Goal: Use online tool/utility: Use online tool/utility

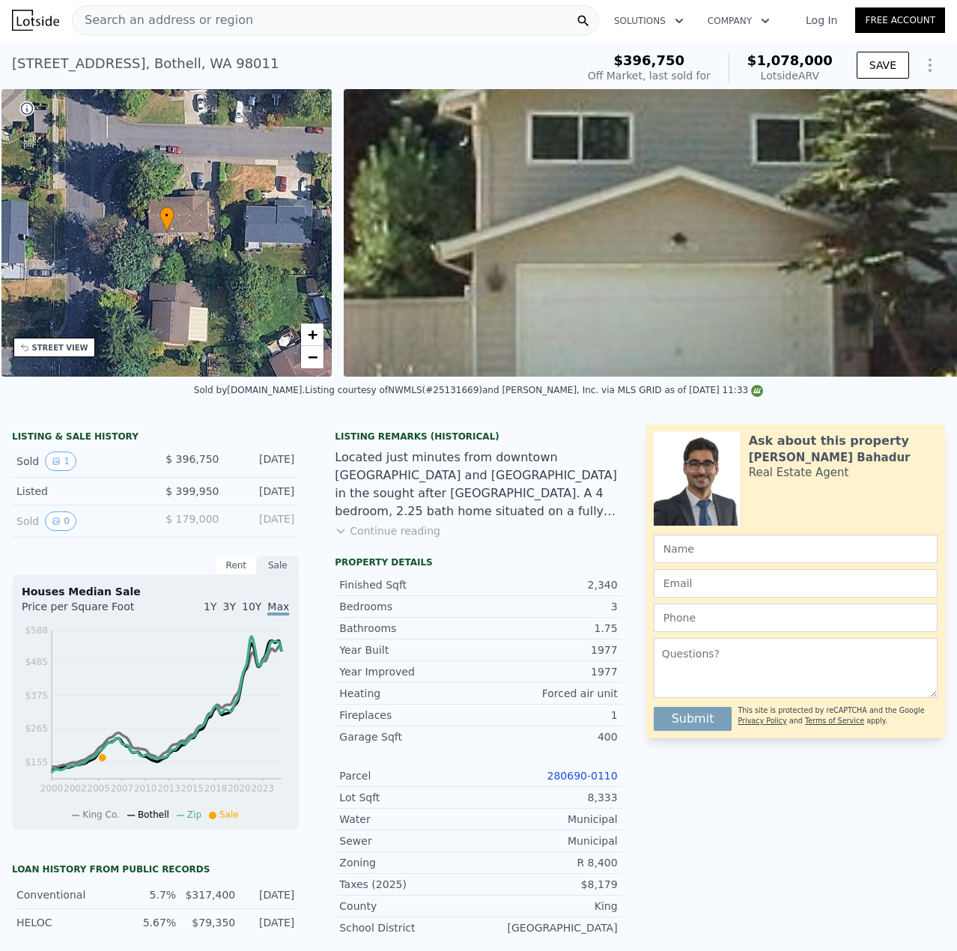
scroll to position [0, 349]
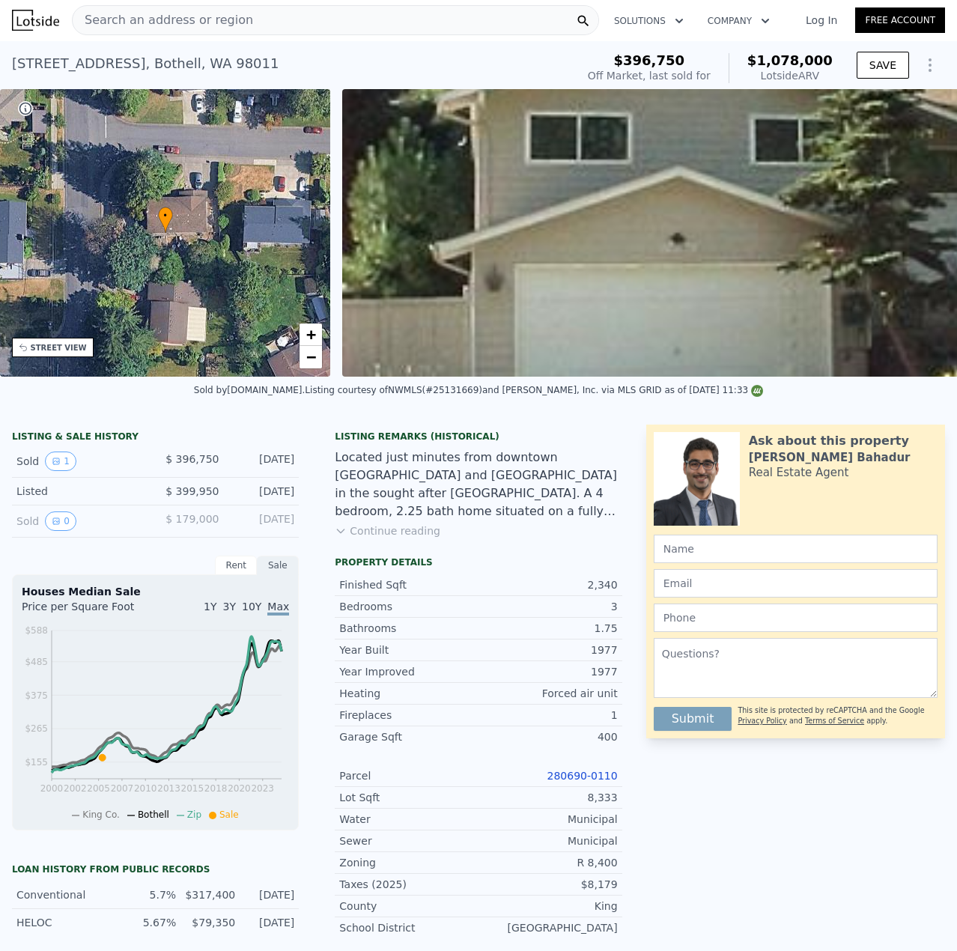
click at [357, 538] on button "Continue reading" at bounding box center [388, 530] width 106 height 15
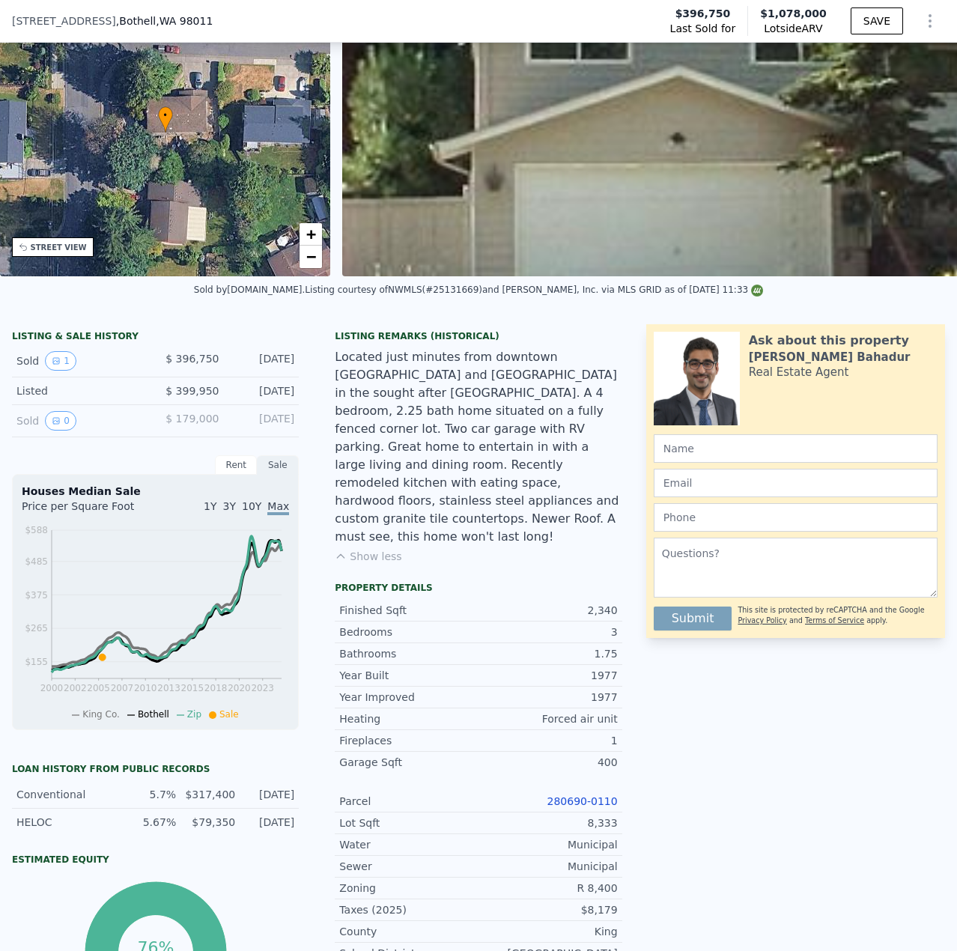
scroll to position [374, 0]
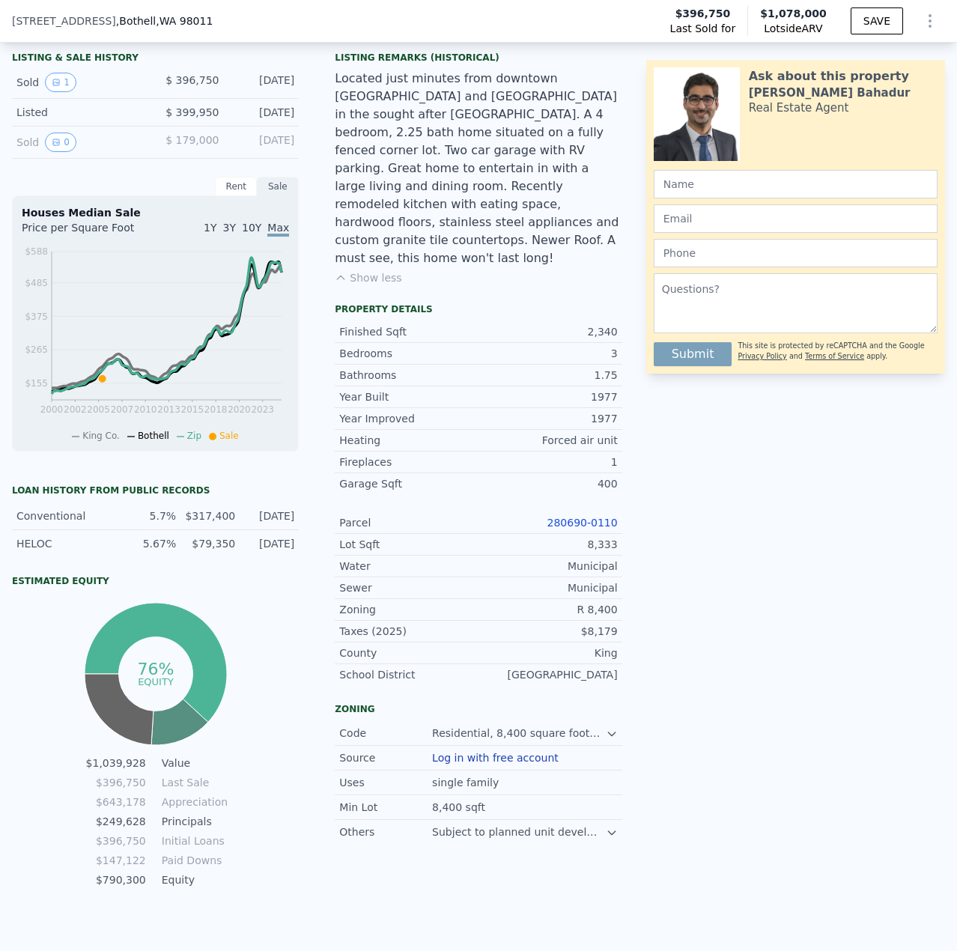
click at [576, 517] on link "280690-0110" at bounding box center [582, 523] width 70 height 12
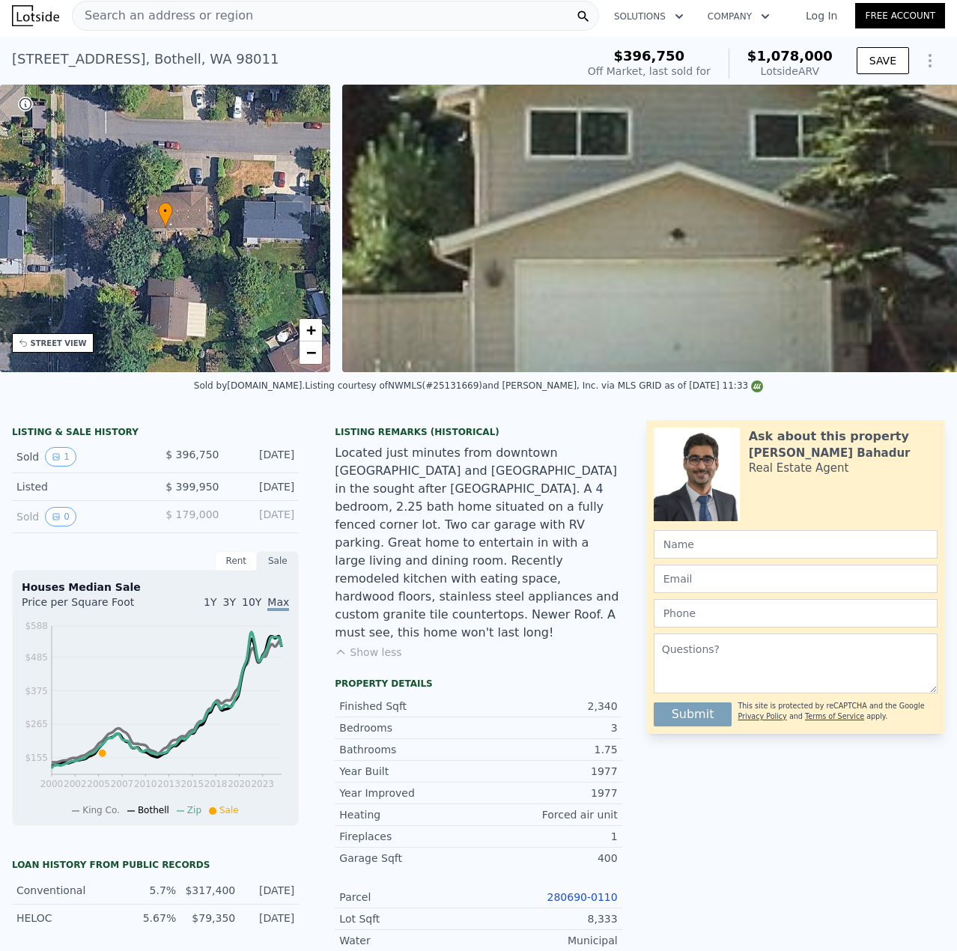
scroll to position [0, 0]
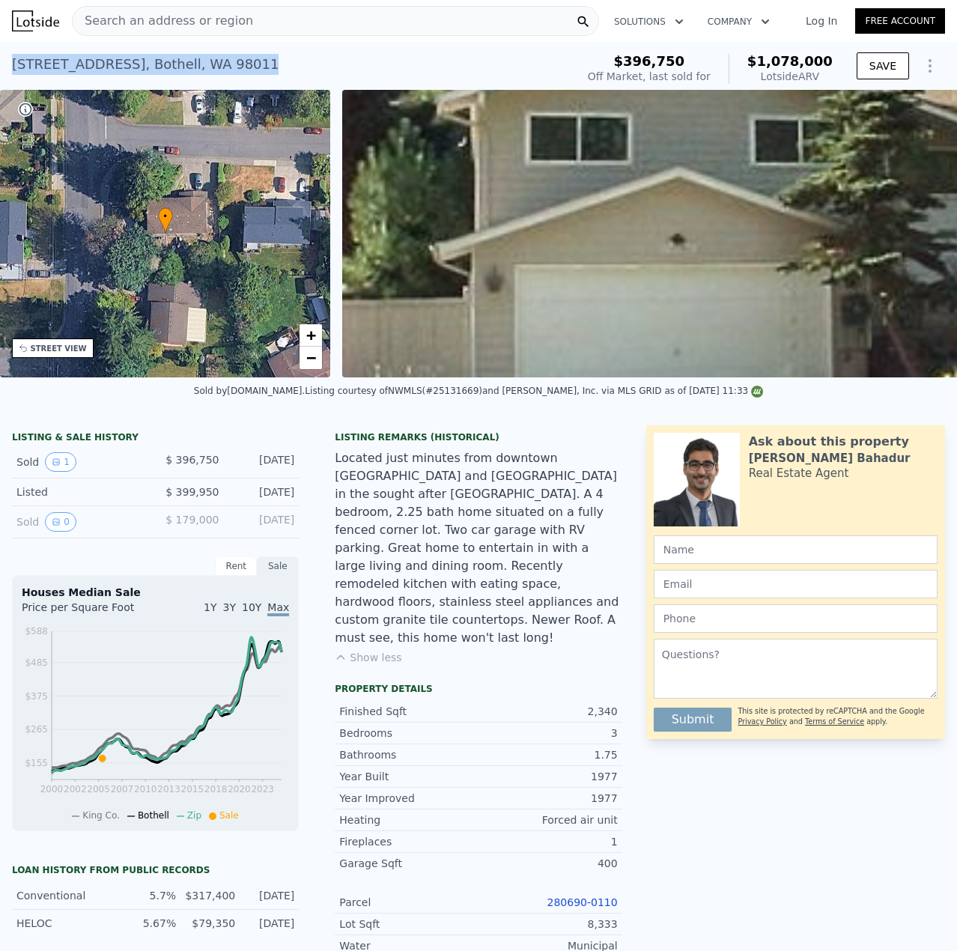
drag, startPoint x: 258, startPoint y: 73, endPoint x: 5, endPoint y: 65, distance: 253.1
click at [5, 65] on div "[STREET_ADDRESS] Sold [DATE] for $396,750 (~ARV $1.078m ) $396,750 Off Market, …" at bounding box center [478, 66] width 957 height 48
copy div "[STREET_ADDRESS]"
click at [234, 22] on div "Search an address or region" at bounding box center [335, 21] width 527 height 30
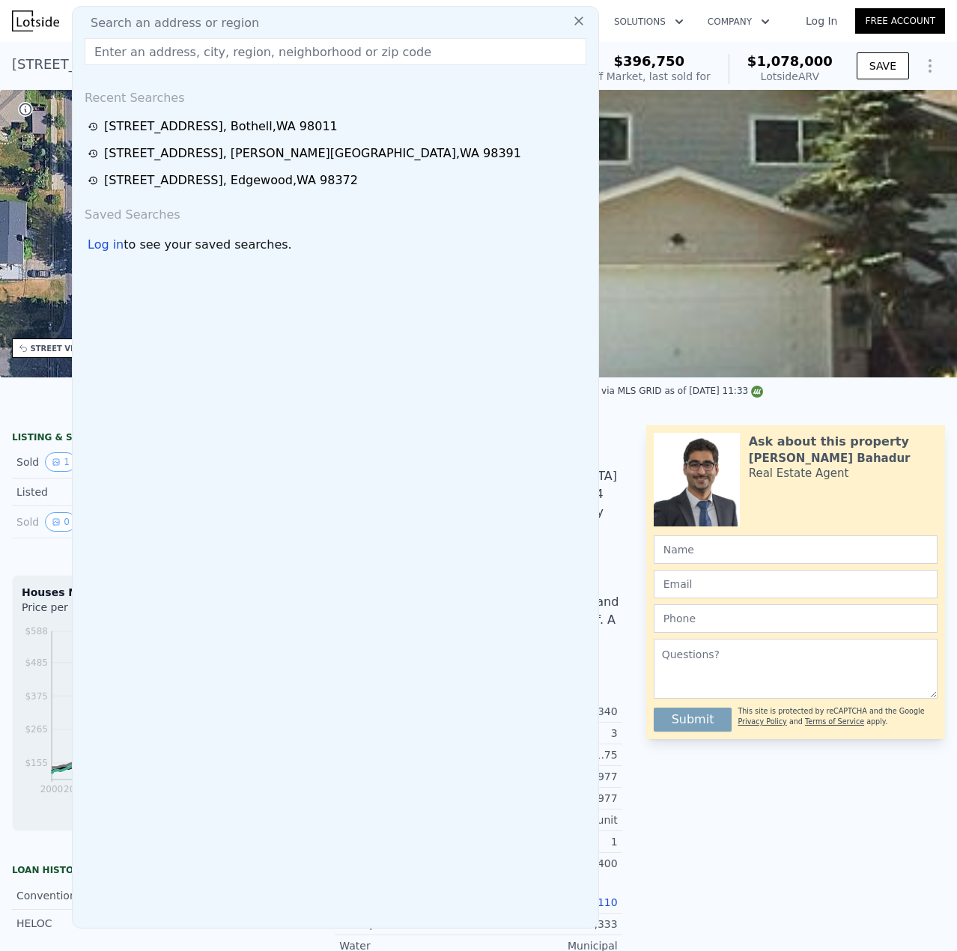
drag, startPoint x: 720, startPoint y: 942, endPoint x: 720, endPoint y: 861, distance: 81.6
click at [720, 941] on div "Ask about this property [PERSON_NAME] Real Estate Agent Submit This site is pro…" at bounding box center [801, 847] width 311 height 845
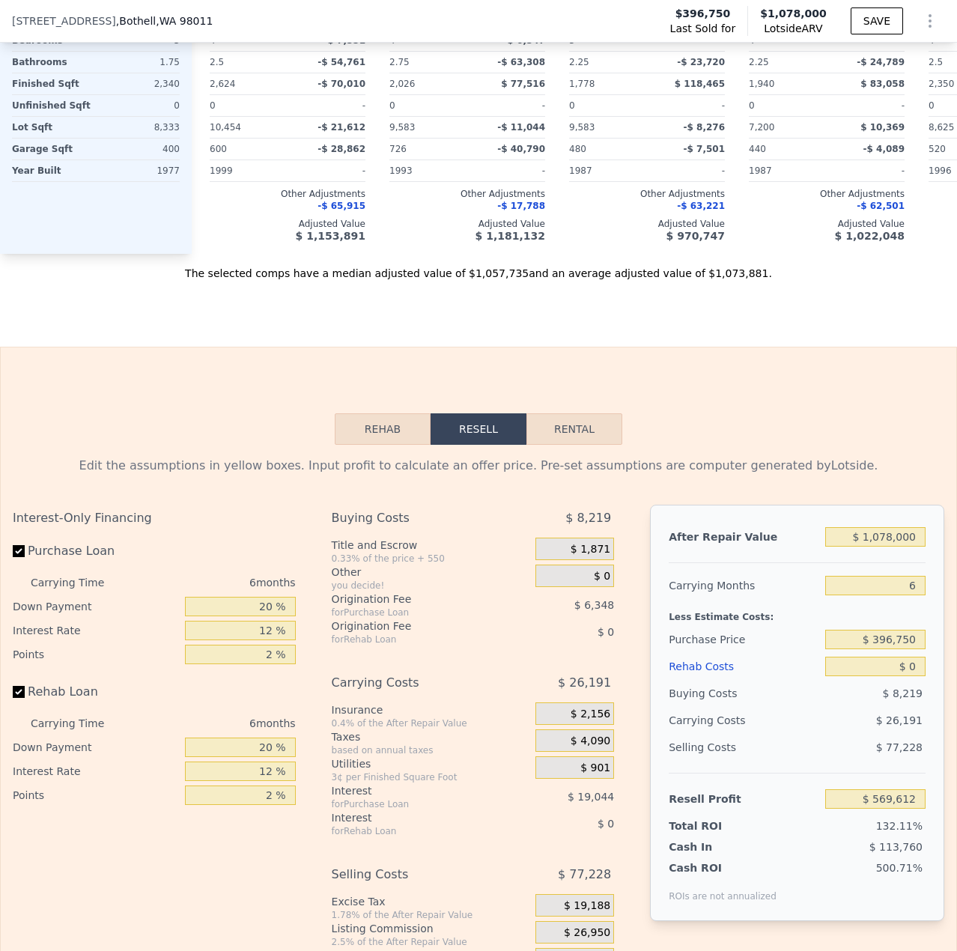
scroll to position [2016, 0]
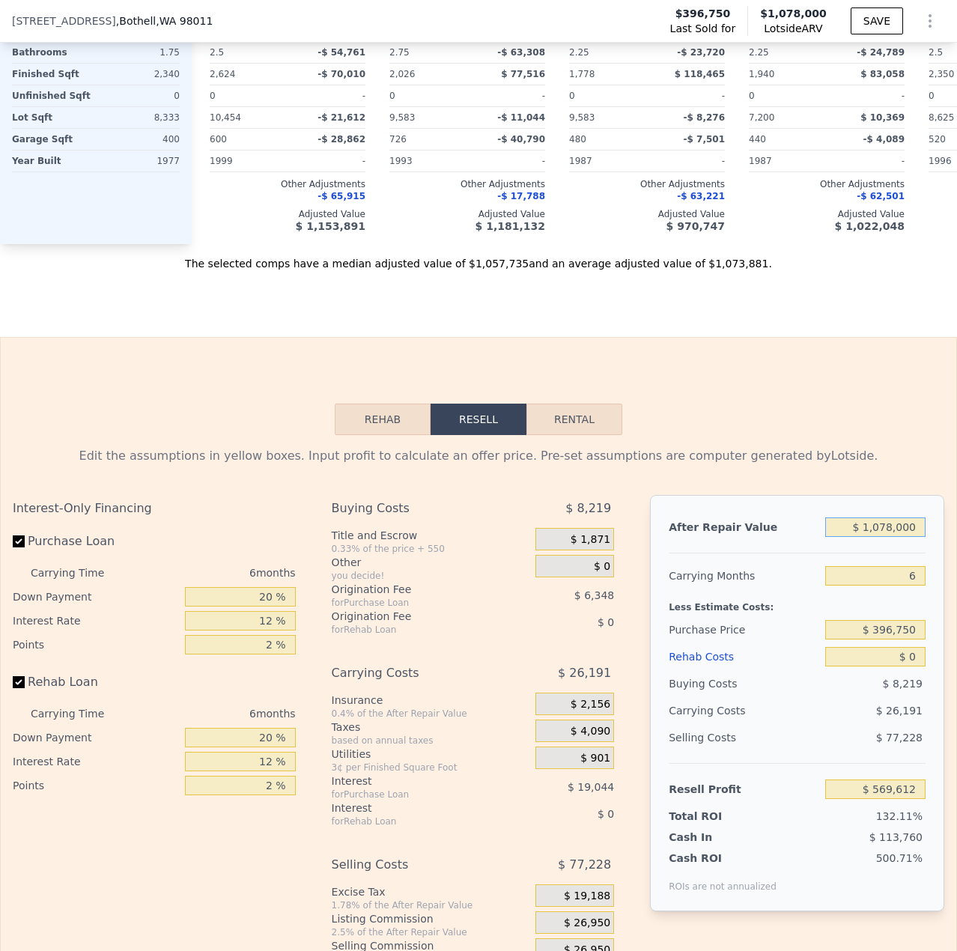
drag, startPoint x: 906, startPoint y: 550, endPoint x: 871, endPoint y: 572, distance: 42.0
click at [871, 572] on div "After Repair Value $ 1,078,000 Carrying Months 6 Less Estimate Costs: Purchase …" at bounding box center [797, 703] width 294 height 416
type input "$ 11"
type input "-$ 429,543"
type input "$ 110"
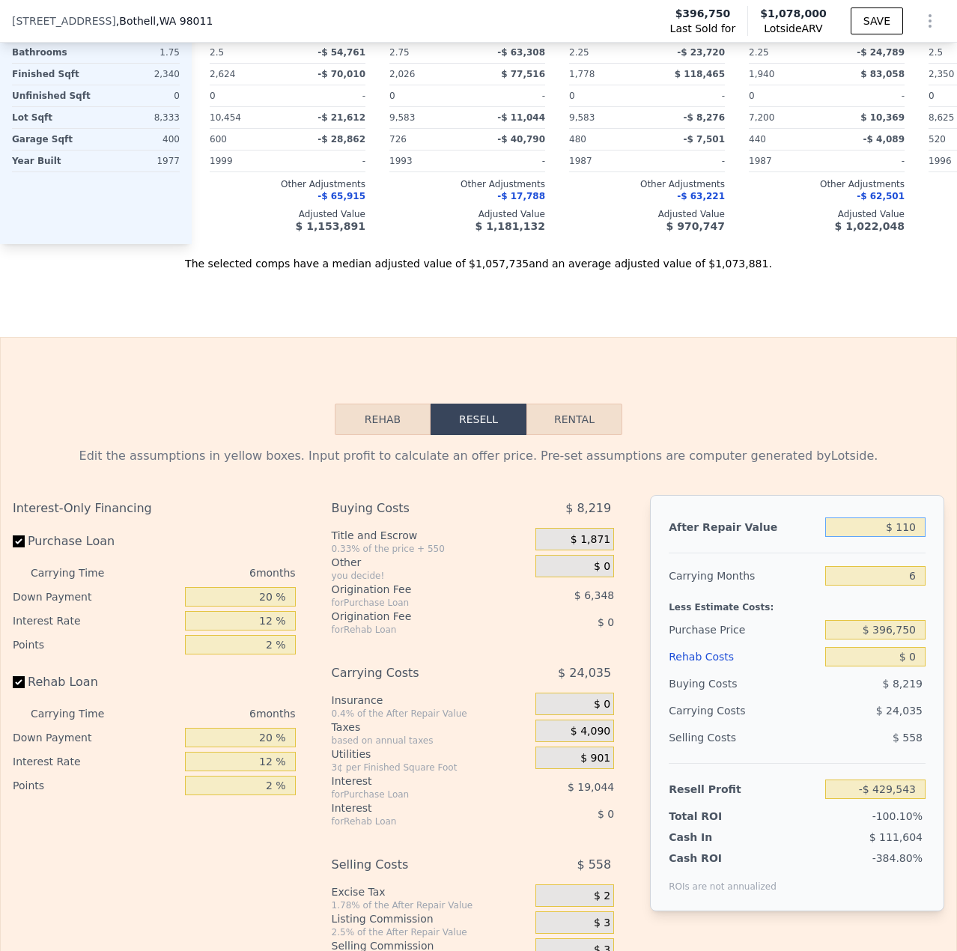
type input "-$ 429,452"
type input "$ 1,100"
type input "-$ 428,536"
type input "$ 11,000"
type input "-$ 419,359"
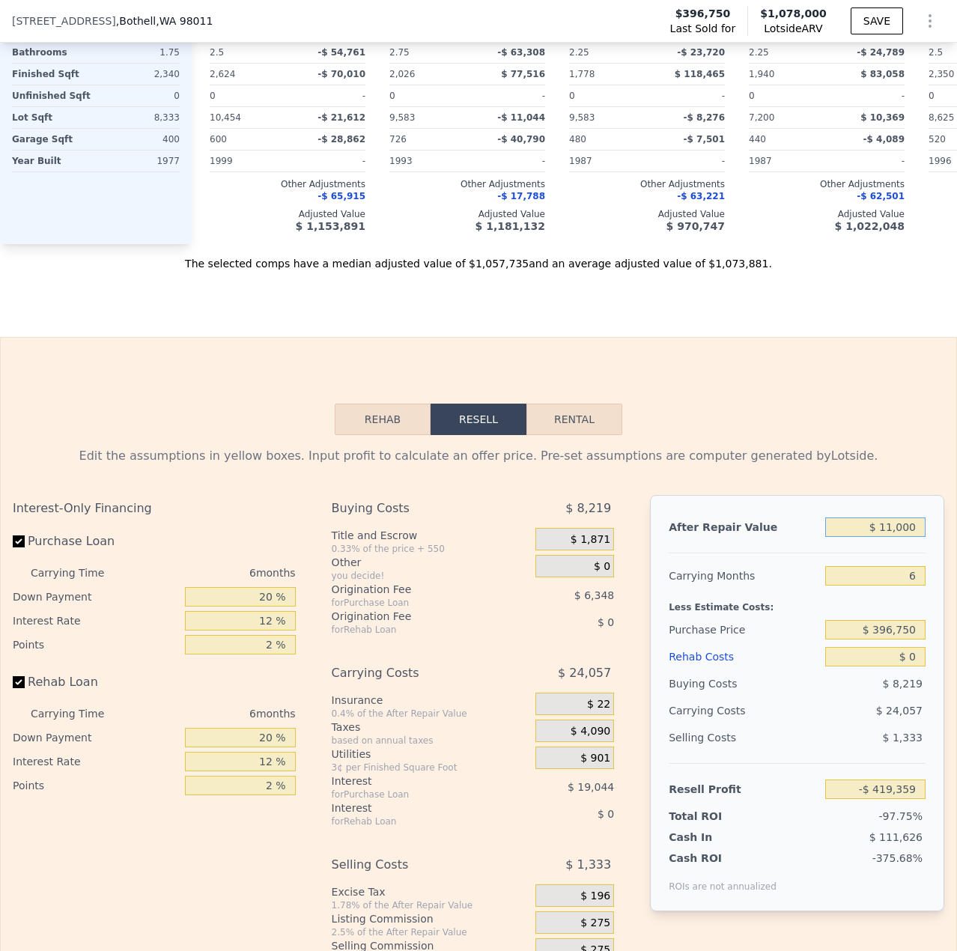
type input "$ 110,000"
type input "-$ 327,598"
type input "$ 1,100,000"
type input "$ 590,003"
type input "$ 1,100,000"
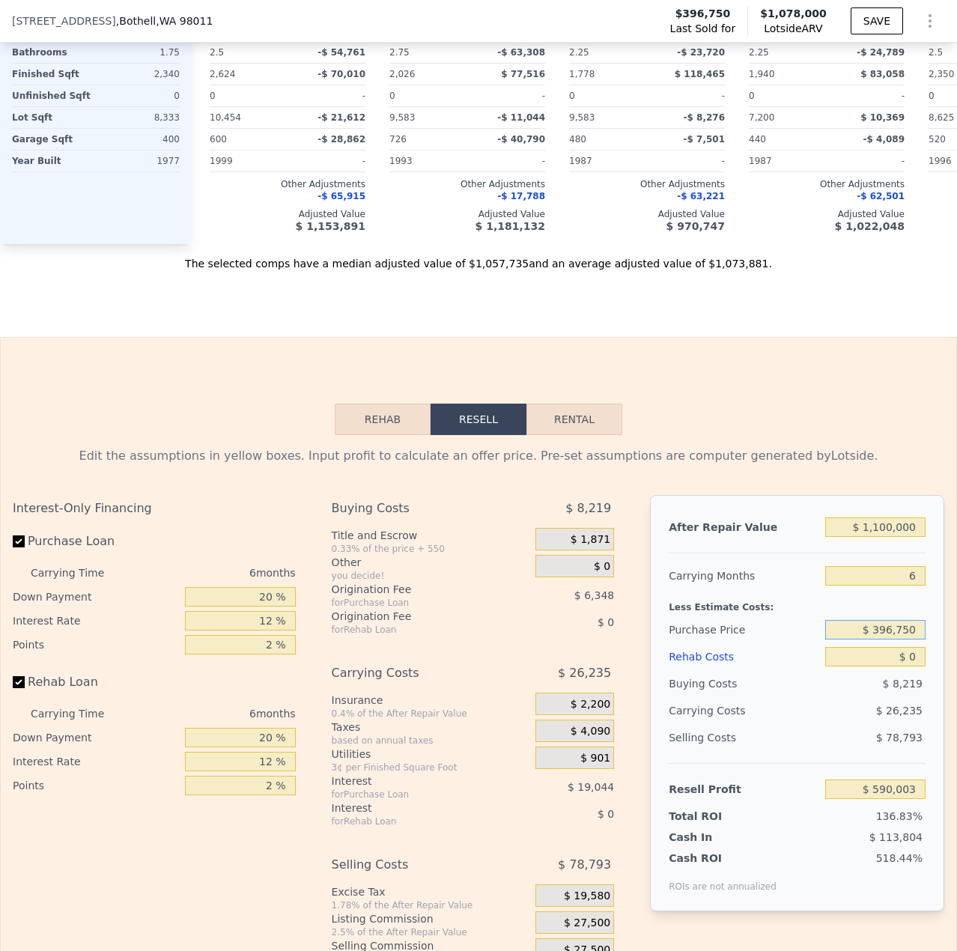
drag, startPoint x: 904, startPoint y: 650, endPoint x: 868, endPoint y: 646, distance: 35.5
click at [868, 639] on input "$ 396,750" at bounding box center [875, 629] width 100 height 19
type input "$ 880,000"
click at [907, 666] on input "$ 0" at bounding box center [875, 656] width 100 height 19
type input "$ 74,216"
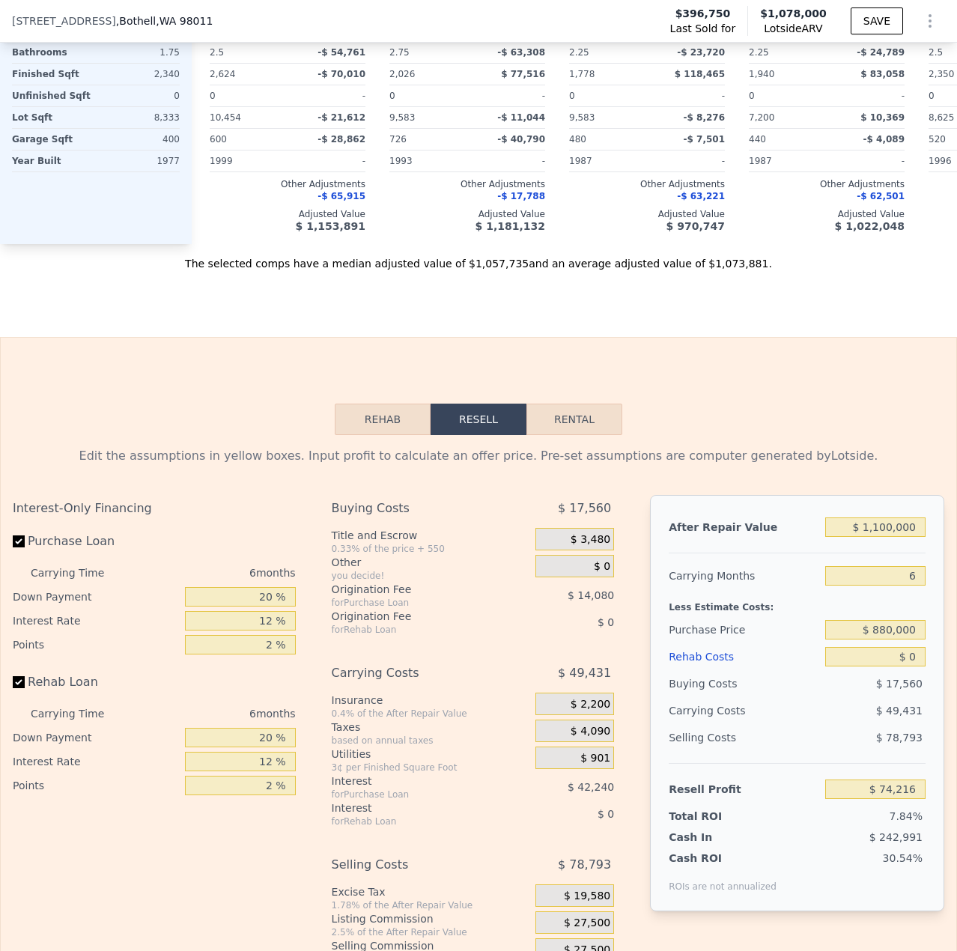
click at [737, 466] on div "Edit the assumptions in yellow boxes. Input profit to calculate an offer price.…" at bounding box center [478, 713] width 955 height 557
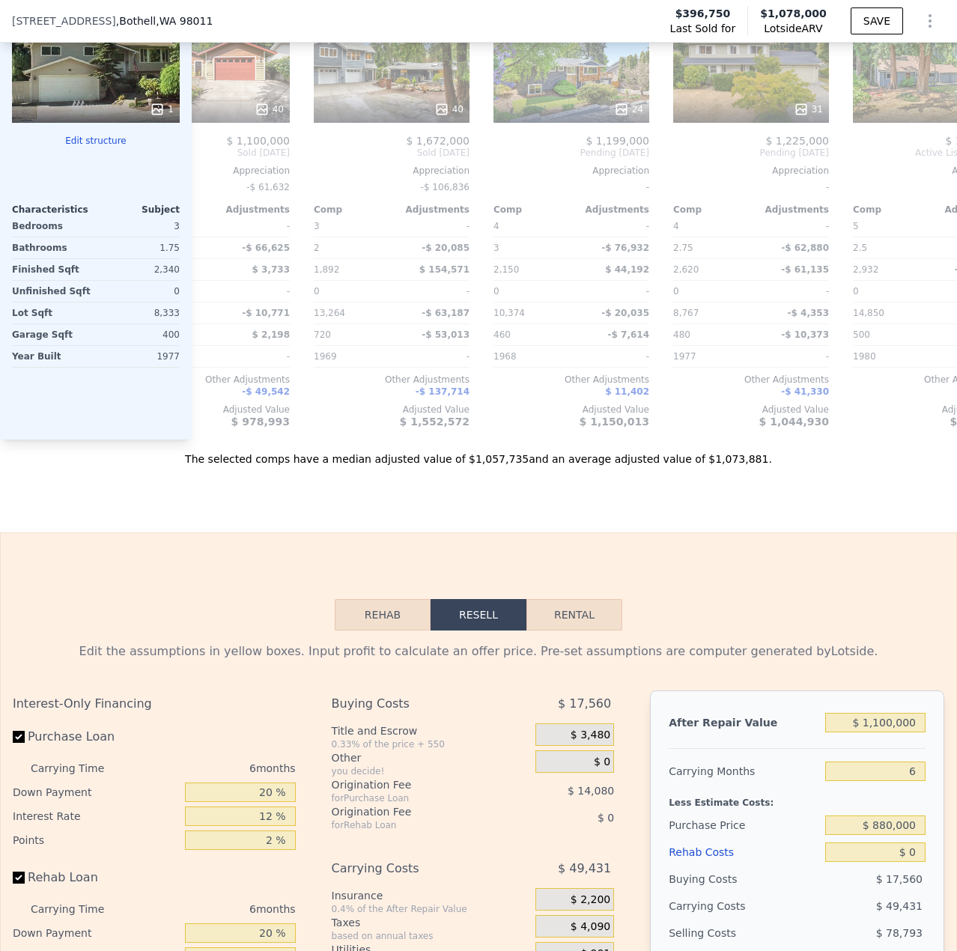
scroll to position [2091, 0]
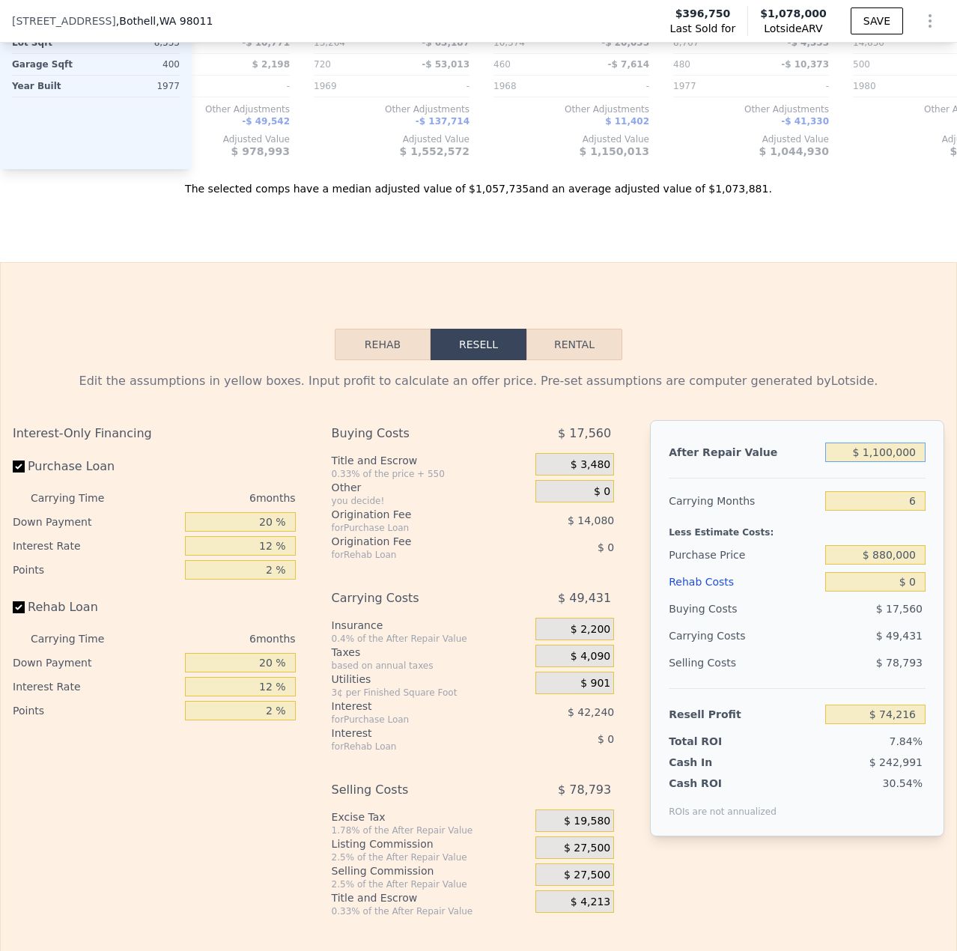
click at [870, 462] on input "$ 1,100,000" at bounding box center [875, 451] width 100 height 19
type input "$ 11,200,000"
type input "$ 9,435,603"
type input "$ 1,100,000"
type input "$ 74,216"
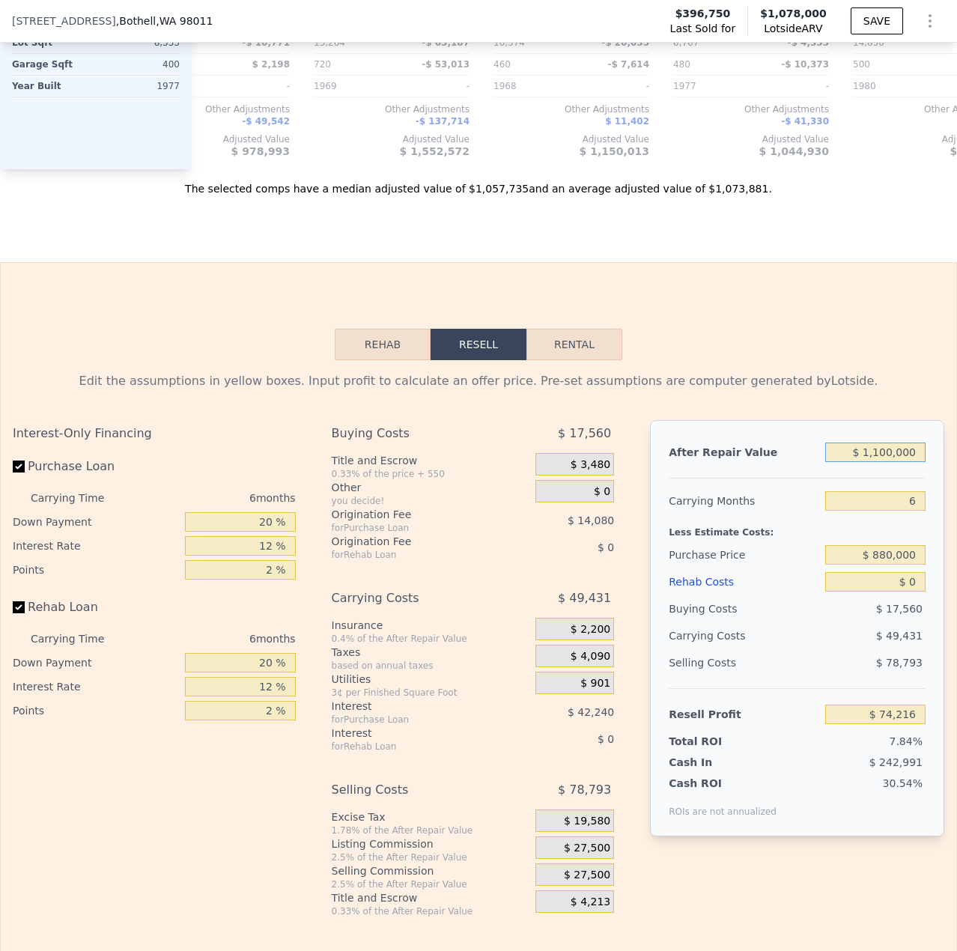
type input "$ 100,000"
type input "-$ 852,654"
type input "$ 1,200,000"
type input "$ 166,903"
type input "$ 1,200,000"
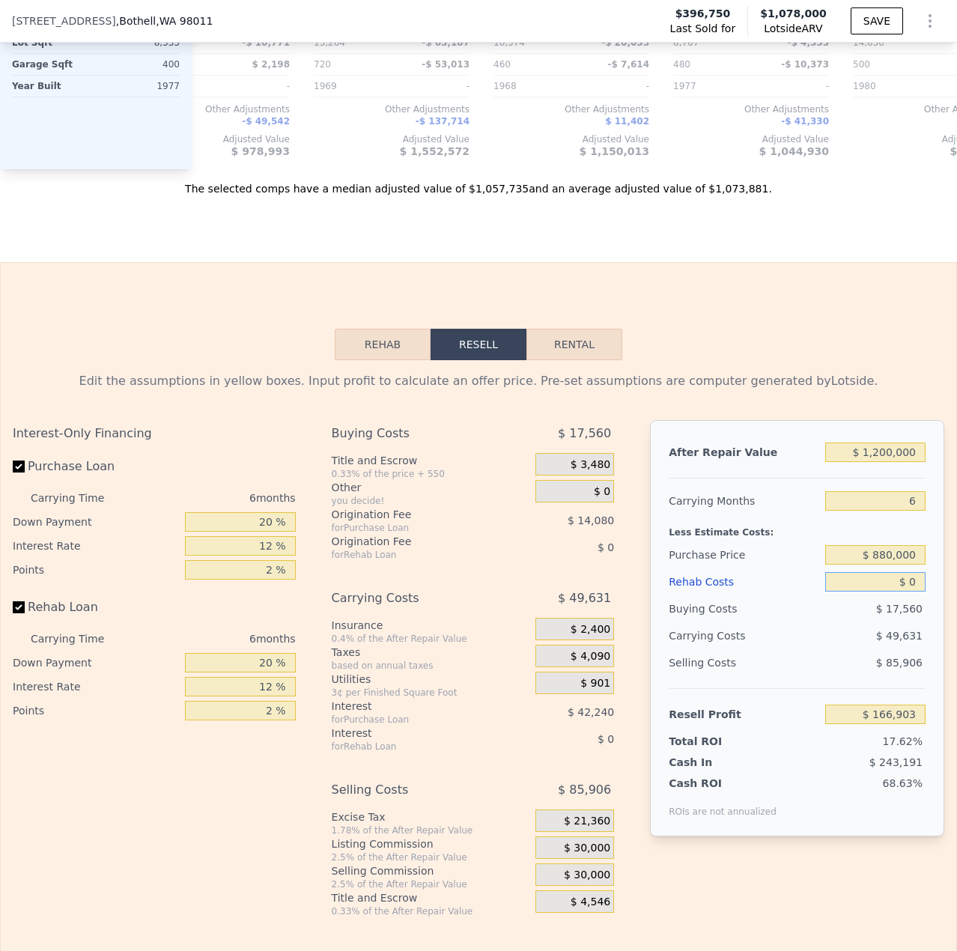
click at [901, 591] on input "$ 0" at bounding box center [875, 581] width 100 height 19
type input "$ 7"
type input "$ 166,896"
type input "$ 80"
type input "$ 166,816"
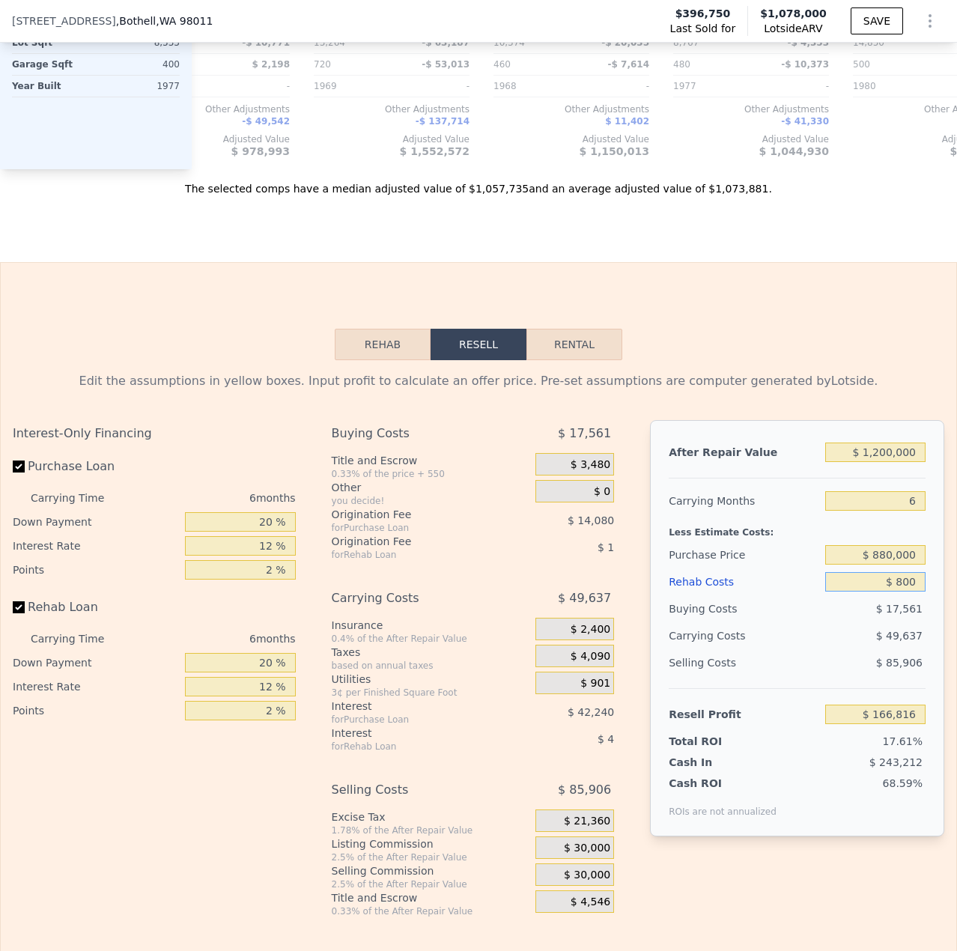
type input "$ 8,000"
type input "$ 158,391"
type input "$ 80,000"
type input "$ 81,783"
type input "$ 80,000"
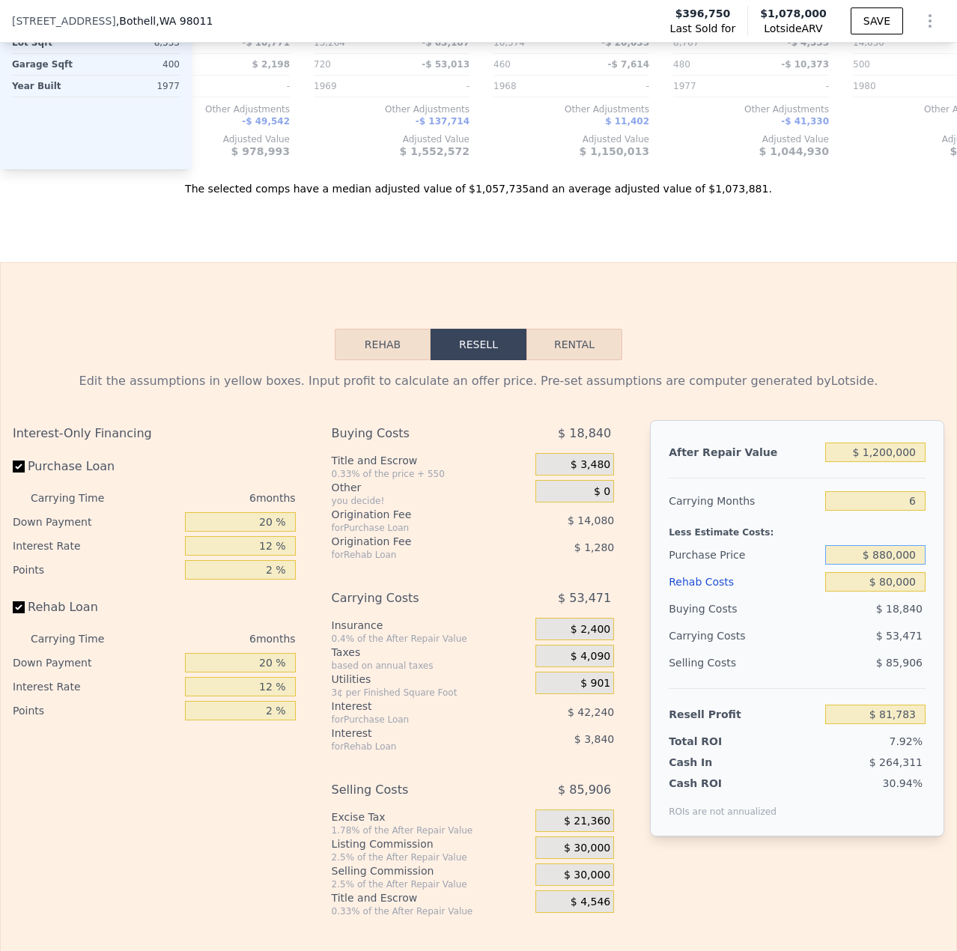
click at [881, 564] on input "$ 880,000" at bounding box center [875, 554] width 100 height 19
type input "$ 840,000"
click at [842, 649] on div "$ 53,471" at bounding box center [846, 635] width 157 height 27
type input "$ 124,476"
click at [878, 564] on input "$ 840,000" at bounding box center [875, 554] width 100 height 19
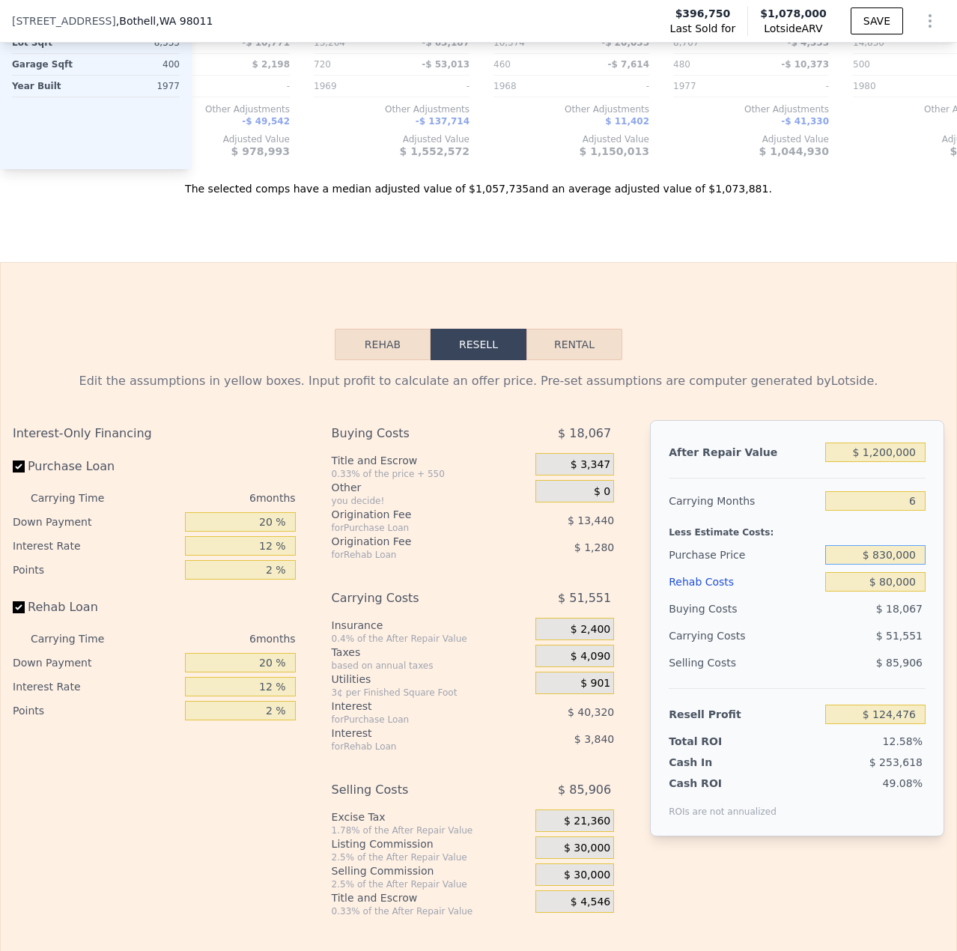
type input "$ 830,000"
click at [839, 676] on div "$ 85,906" at bounding box center [875, 662] width 100 height 27
type input "$ 135,149"
type input "$ 1,078,000"
type input "$ 0"
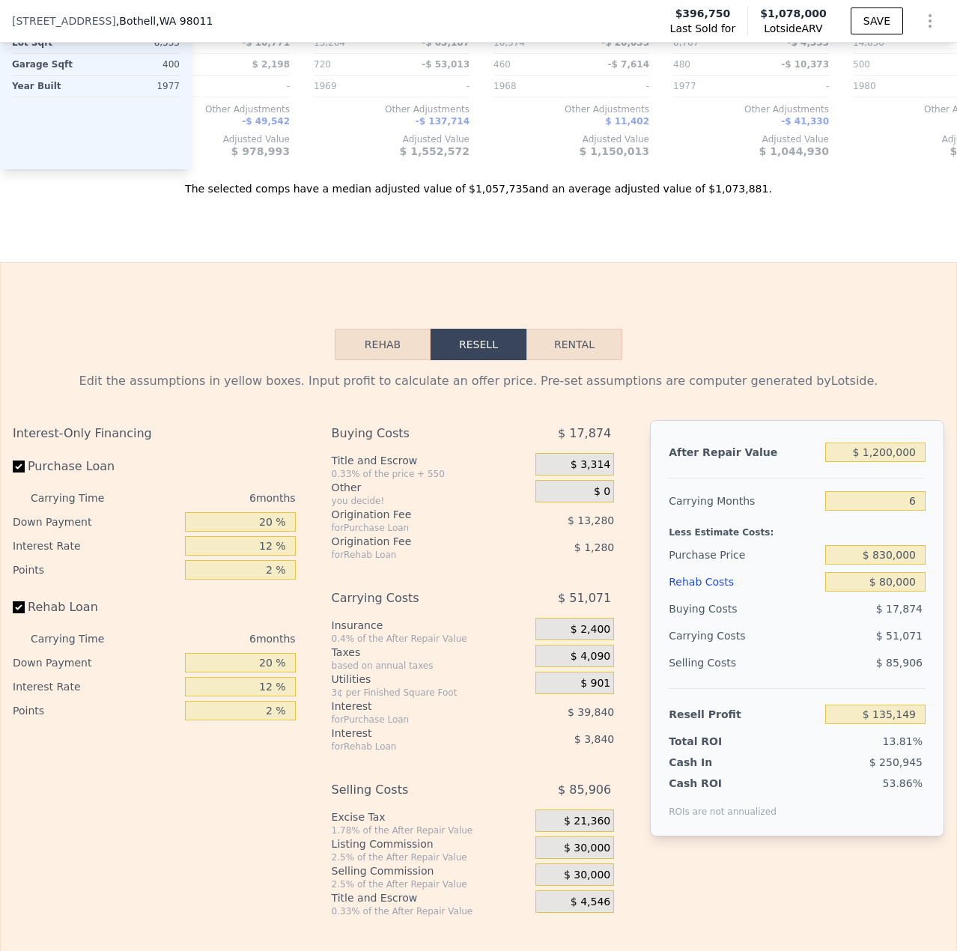
type input "$ 569,612"
